Goal: Communication & Community: Answer question/provide support

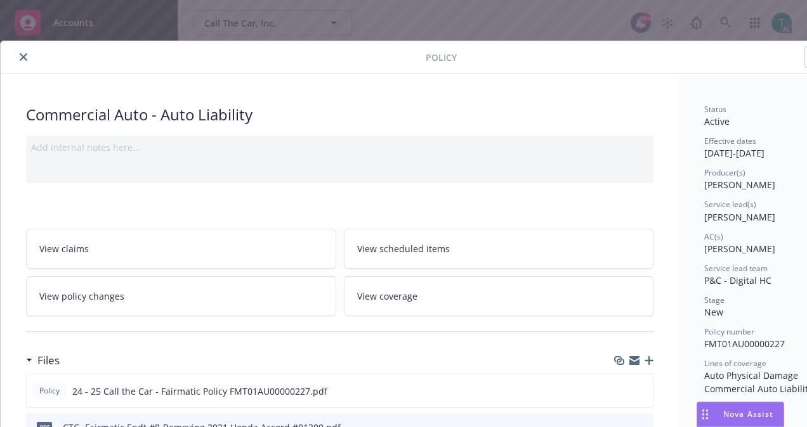
click at [742, 417] on span "Nova Assist" at bounding box center [748, 414] width 50 height 11
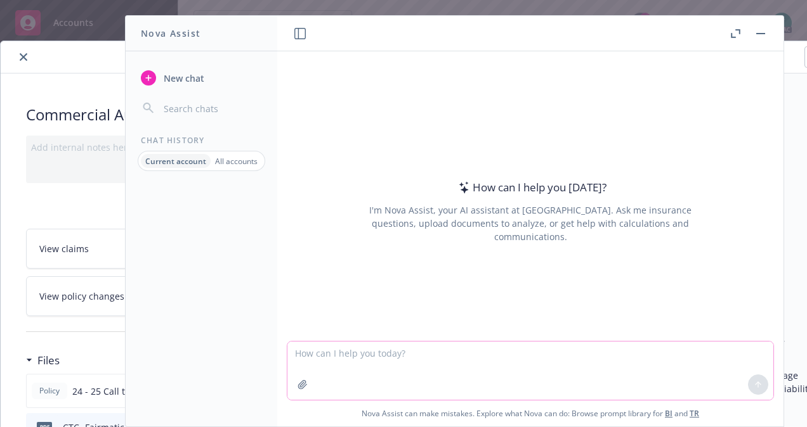
click at [348, 363] on textarea at bounding box center [530, 371] width 486 height 58
type textarea "Policy review"
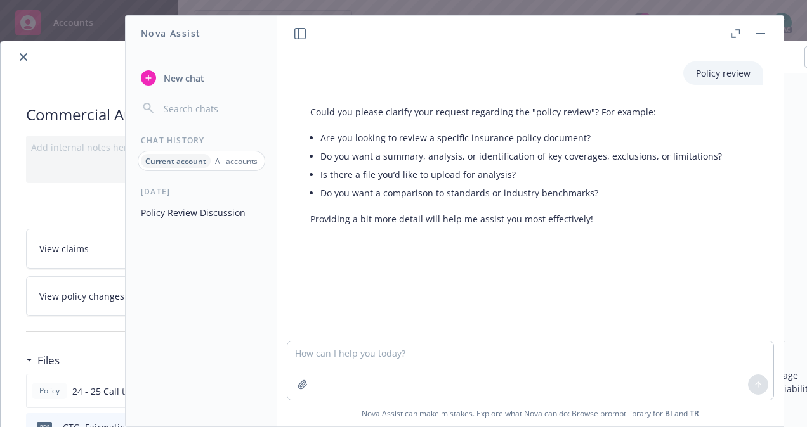
click at [488, 225] on p "Providing a bit more detail will help me assist you most effectively!" at bounding box center [516, 218] width 412 height 13
click at [758, 34] on button "button" at bounding box center [760, 33] width 15 height 15
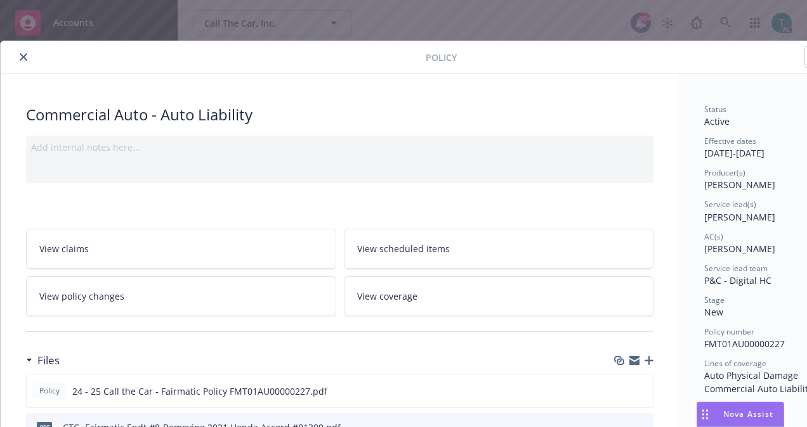
click at [729, 406] on div "Nova Assist" at bounding box center [740, 415] width 86 height 24
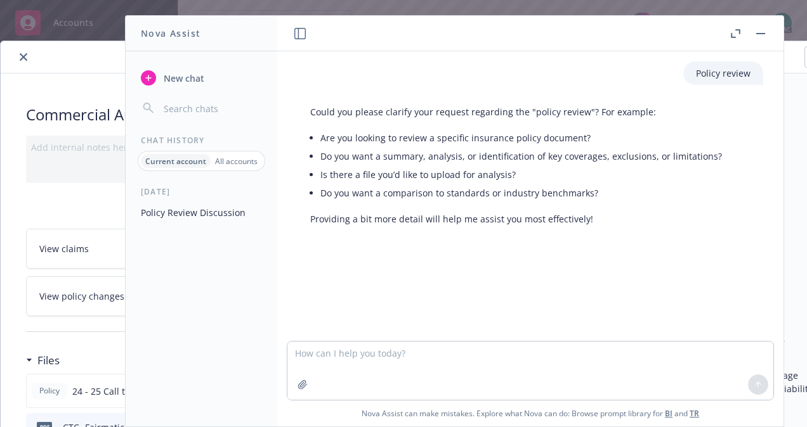
click at [421, 336] on div "Policy review Could you please clarify your request regarding the "policy revie…" at bounding box center [530, 196] width 506 height 290
click at [396, 355] on textarea at bounding box center [530, 371] width 486 height 58
type textarea "Make more professional"
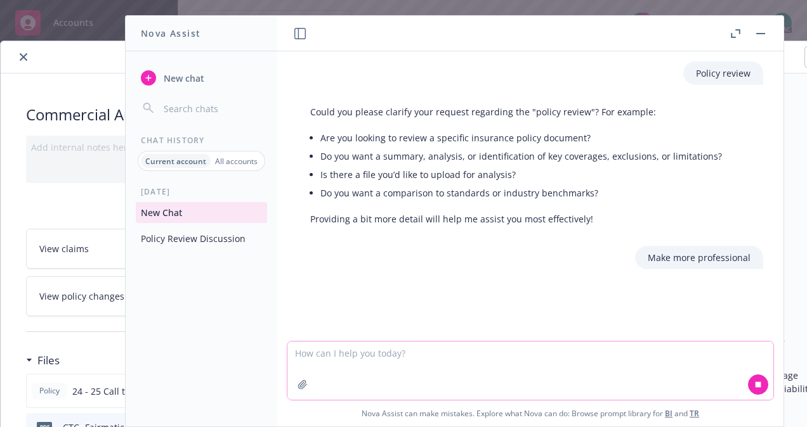
click at [396, 367] on textarea at bounding box center [530, 371] width 486 height 58
paste textarea "Hello [PERSON_NAME], I took a look at the other policies in your insurance port…"
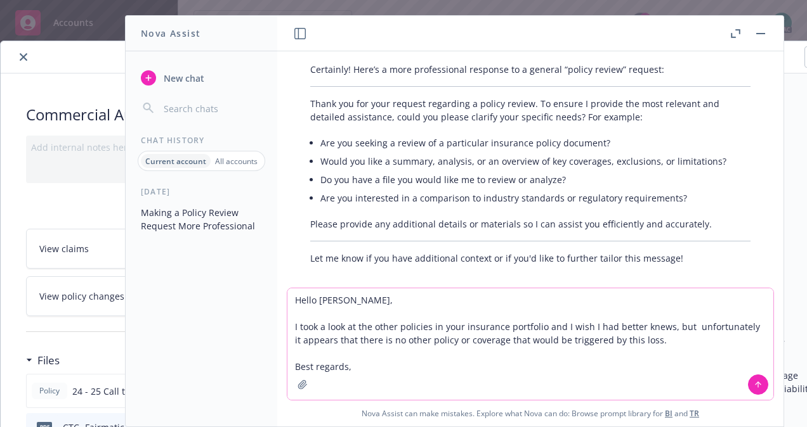
scroll to position [238, 0]
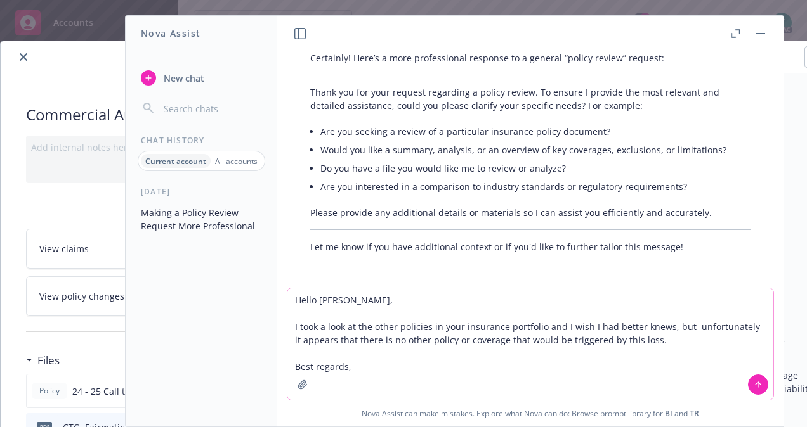
type textarea "Hello [PERSON_NAME], I took a look at the other policies in your insurance port…"
click at [748, 386] on button at bounding box center [758, 385] width 20 height 20
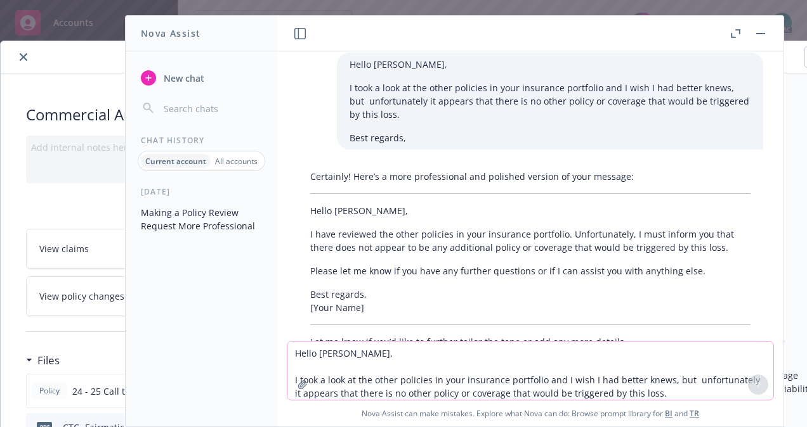
scroll to position [501, 0]
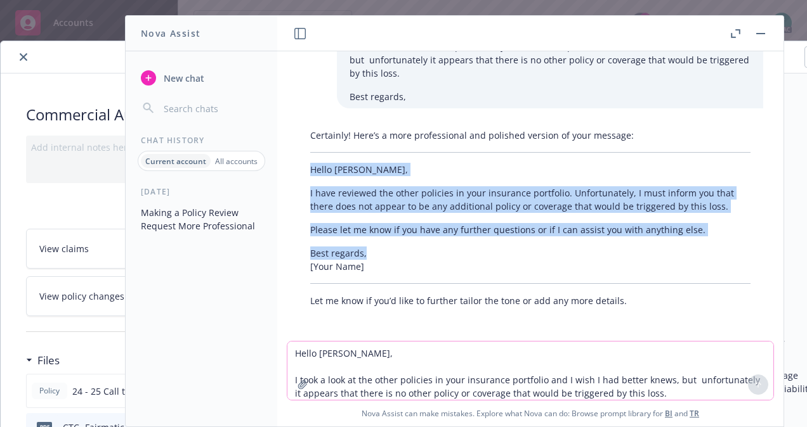
drag, startPoint x: 366, startPoint y: 249, endPoint x: 289, endPoint y: 163, distance: 115.5
click at [289, 163] on div "Certainly! Here’s a more professional and polished version of your message: Hel…" at bounding box center [530, 218] width 486 height 189
copy div "Hello [PERSON_NAME], I have reviewed the other policies in your insurance portf…"
click at [353, 362] on textarea "Hello [PERSON_NAME], I took a look at the other policies in your insurance port…" at bounding box center [530, 371] width 486 height 58
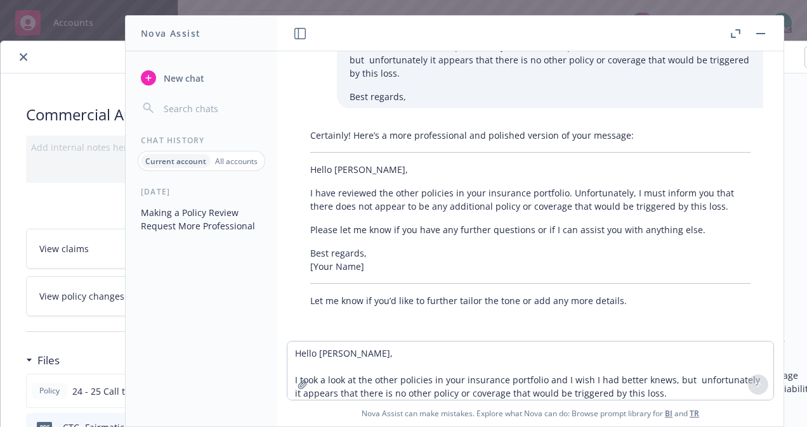
click at [753, 32] on button "button" at bounding box center [760, 33] width 15 height 15
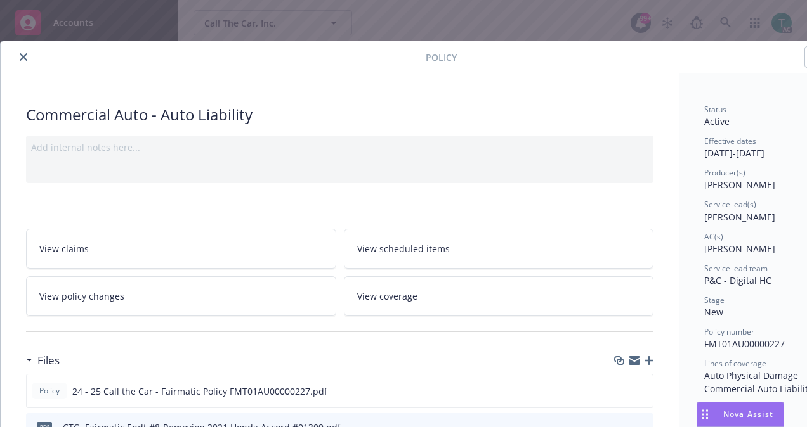
click at [20, 57] on icon "close" at bounding box center [24, 57] width 8 height 8
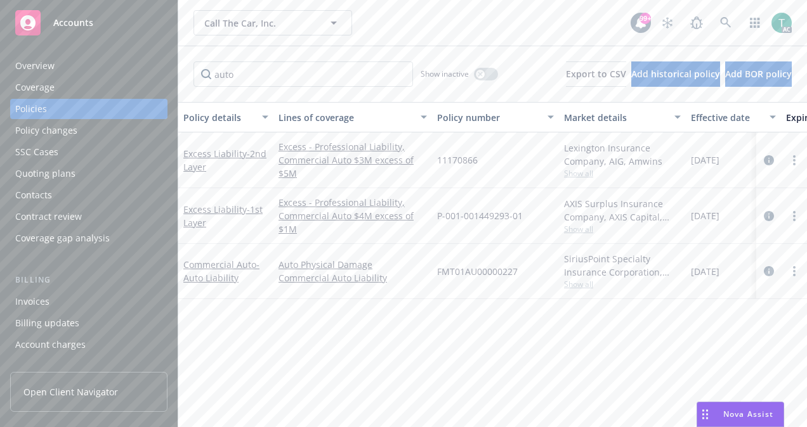
click at [737, 405] on div "Nova Assist" at bounding box center [740, 415] width 86 height 24
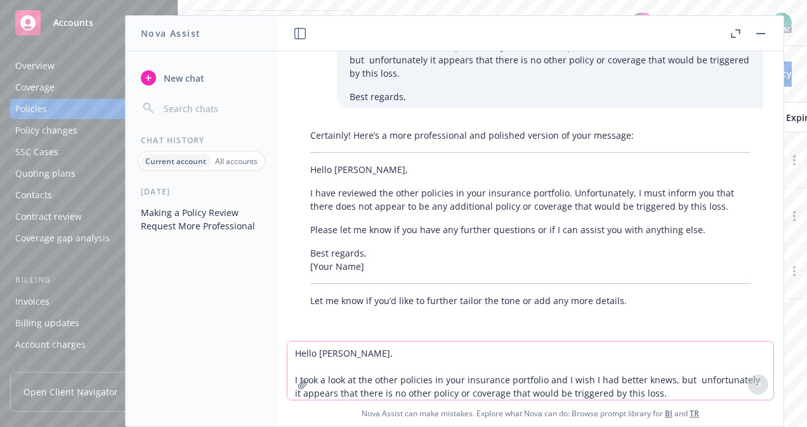
click at [410, 364] on textarea "Hello [PERSON_NAME], I took a look at the other policies in your insurance port…" at bounding box center [530, 371] width 486 height 58
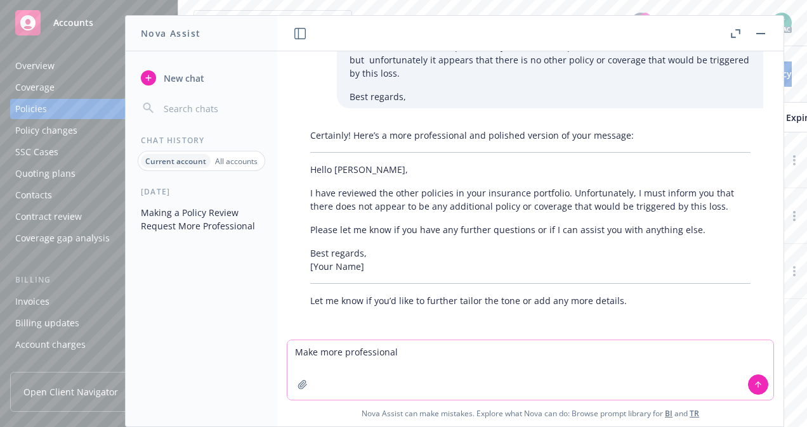
type textarea "Make more professional"
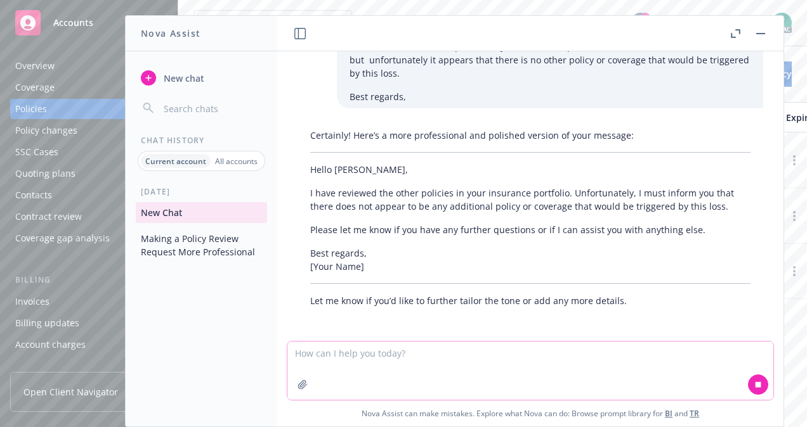
scroll to position [561, 0]
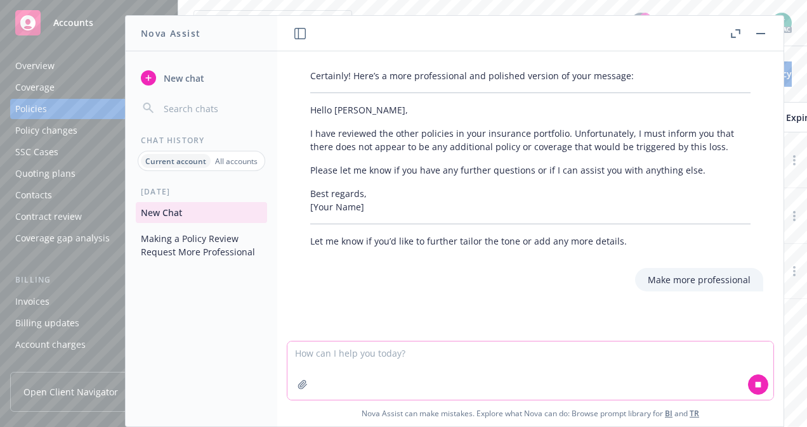
paste textarea "Hi [PERSON_NAME], I know we discussed that the insured driver is likely not lia…"
type textarea "Hi [PERSON_NAME], I know we discussed that the insured driver is likely not lia…"
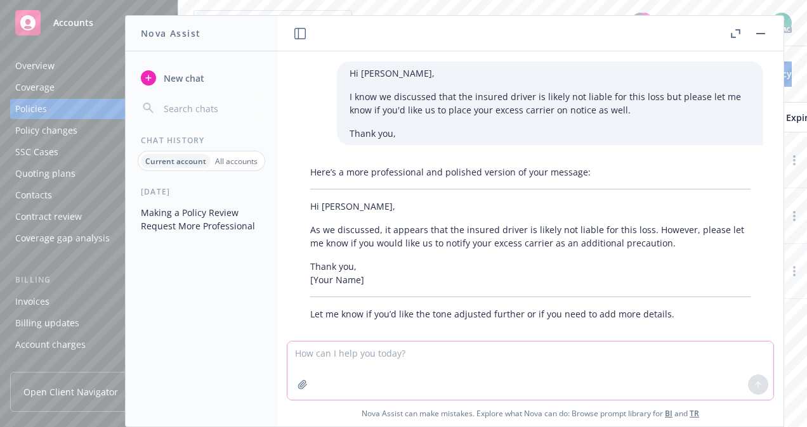
scroll to position [1050, 0]
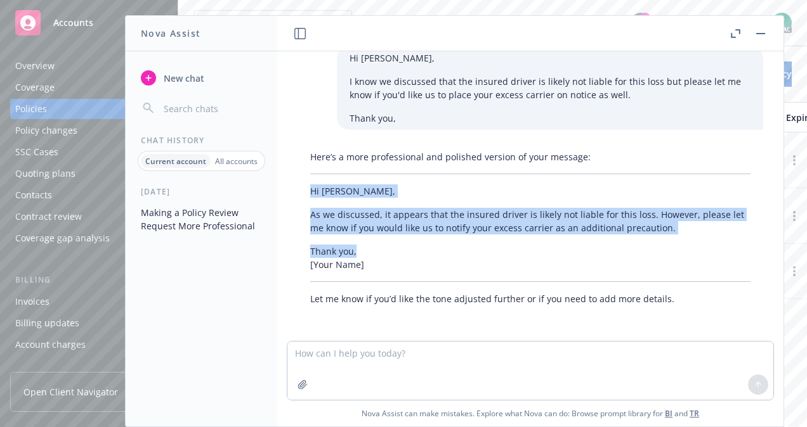
drag, startPoint x: 360, startPoint y: 249, endPoint x: 304, endPoint y: 187, distance: 82.6
click at [304, 187] on div "Here’s a more professional and polished version of your message: Hi [PERSON_NAM…" at bounding box center [530, 228] width 466 height 166
copy div "Hi [PERSON_NAME], As we discussed, it appears that the insured driver is likely…"
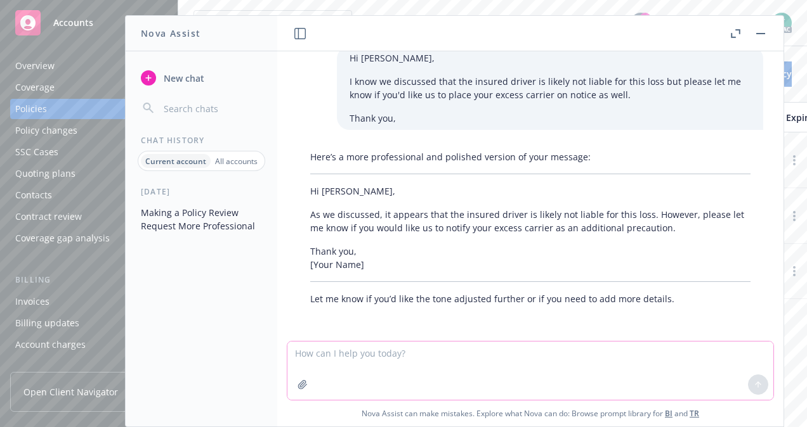
click at [424, 355] on textarea at bounding box center [530, 371] width 486 height 58
type textarea "Make more professional"
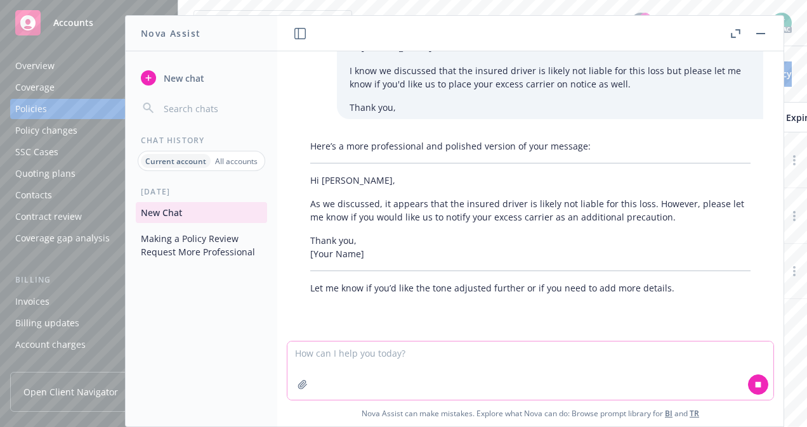
scroll to position [1109, 0]
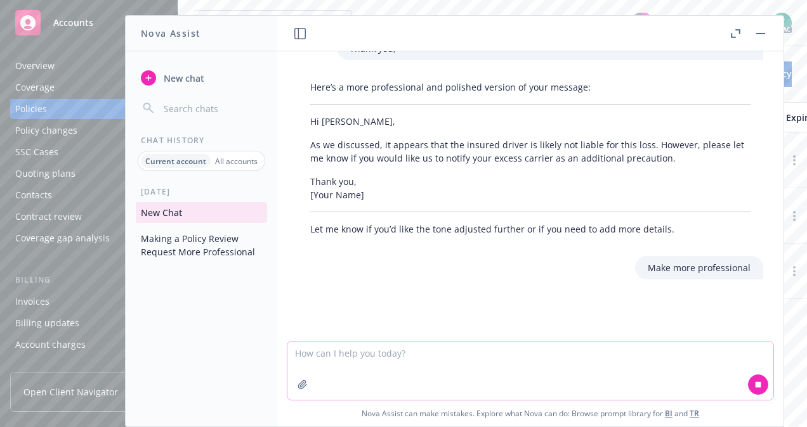
click at [412, 359] on textarea at bounding box center [530, 371] width 486 height 58
paste textarea "Hi [PERSON_NAME], I note that you were copied in on [DATE] emails from your aut…"
type textarea "Hi [PERSON_NAME], I note that you were copied in on [DATE] emails from your aut…"
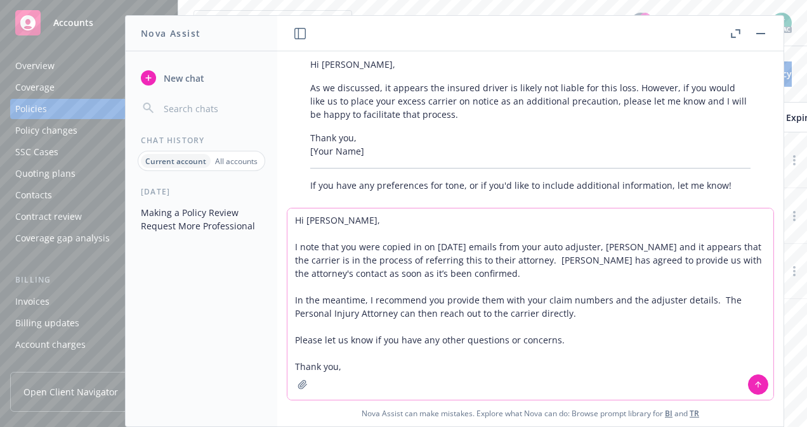
scroll to position [1416, 0]
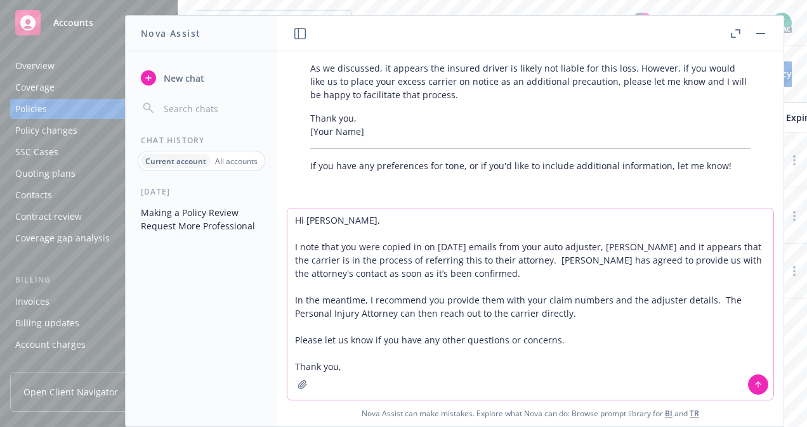
click at [355, 371] on textarea "Hi [PERSON_NAME], I note that you were copied in on [DATE] emails from your aut…" at bounding box center [530, 305] width 486 height 192
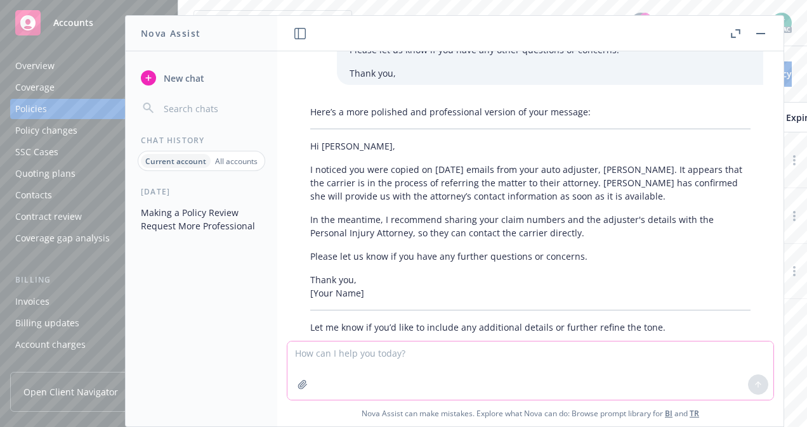
scroll to position [1709, 0]
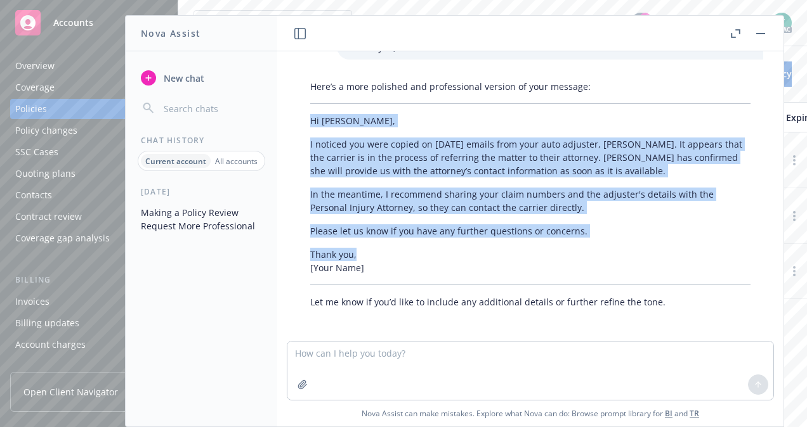
drag, startPoint x: 362, startPoint y: 249, endPoint x: 304, endPoint y: 124, distance: 137.1
click at [304, 124] on div "Here’s a more polished and professional version of your message: Hi [PERSON_NAM…" at bounding box center [530, 194] width 466 height 239
copy div "Hi [PERSON_NAME], I noticed you were copied on [DATE] emails from your auto adj…"
click at [46, 110] on div "Policies" at bounding box center [31, 109] width 32 height 20
click at [762, 30] on button "button" at bounding box center [760, 33] width 15 height 15
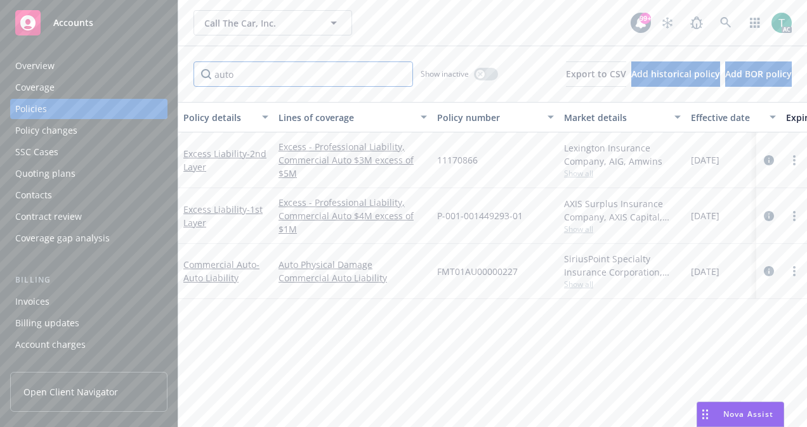
click at [276, 76] on input "auto" at bounding box center [302, 74] width 219 height 25
type input "a"
type input "professional"
drag, startPoint x: 433, startPoint y: 266, endPoint x: 523, endPoint y: 273, distance: 90.3
click at [523, 273] on div "W306DD240401" at bounding box center [495, 271] width 127 height 55
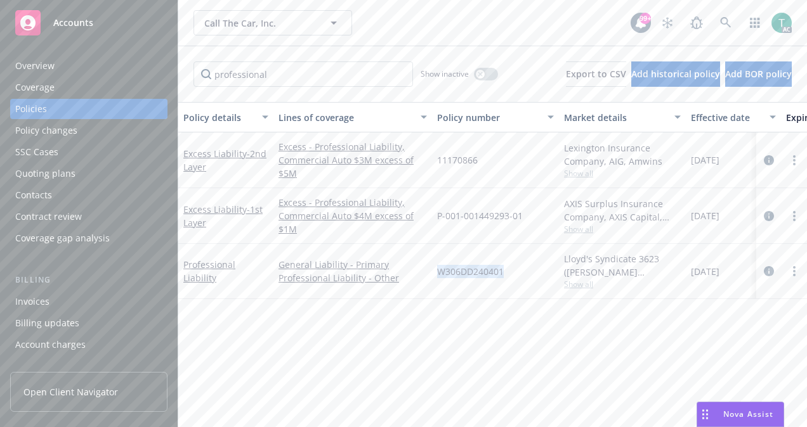
copy span "W306DD240401"
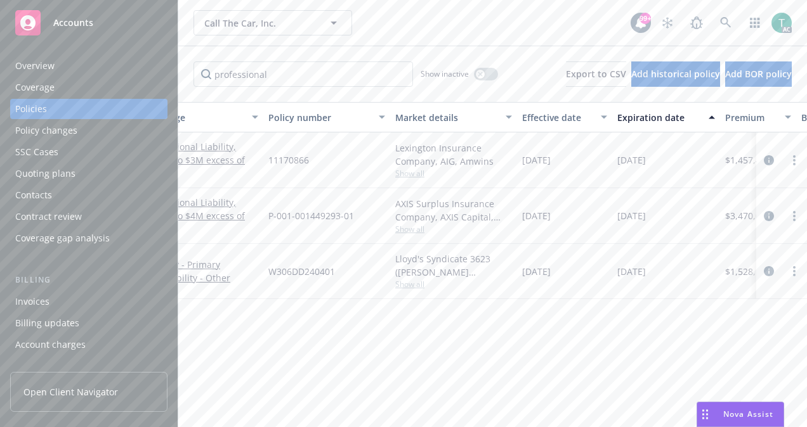
scroll to position [0, 0]
